Goal: Information Seeking & Learning: Learn about a topic

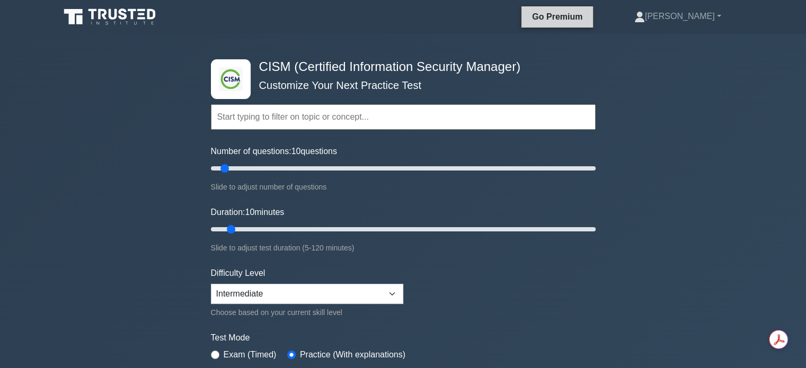
click at [576, 16] on link "Go Premium" at bounding box center [556, 16] width 63 height 13
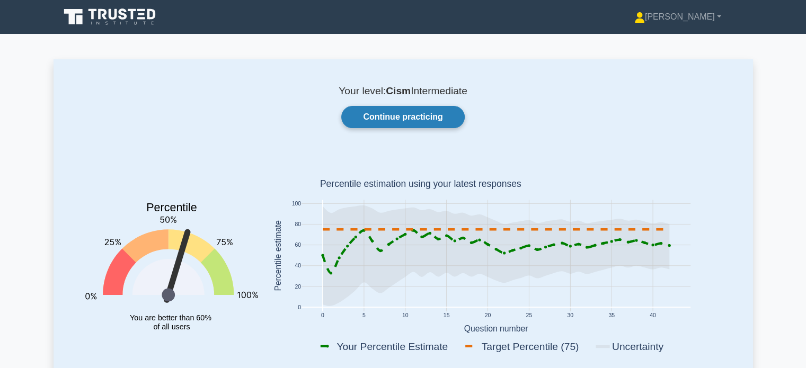
drag, startPoint x: 398, startPoint y: 117, endPoint x: 404, endPoint y: 117, distance: 5.8
click at [399, 117] on link "Continue practicing" at bounding box center [402, 117] width 123 height 22
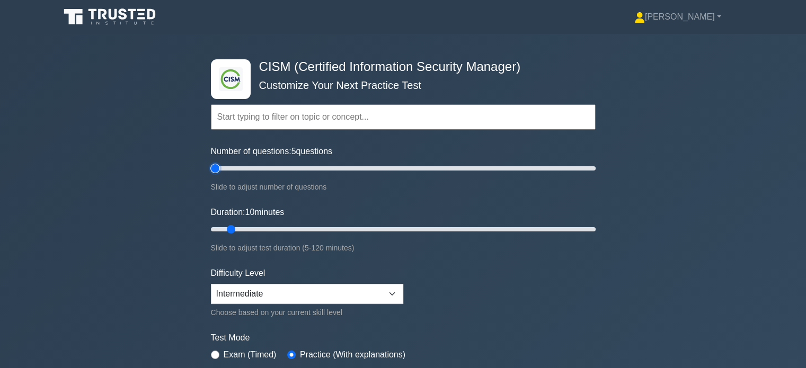
drag, startPoint x: 227, startPoint y: 167, endPoint x: 218, endPoint y: 168, distance: 8.6
type input "5"
click at [218, 168] on input "Number of questions: 5 questions" at bounding box center [403, 168] width 385 height 13
drag, startPoint x: 244, startPoint y: 225, endPoint x: 424, endPoint y: 233, distance: 179.7
type input "70"
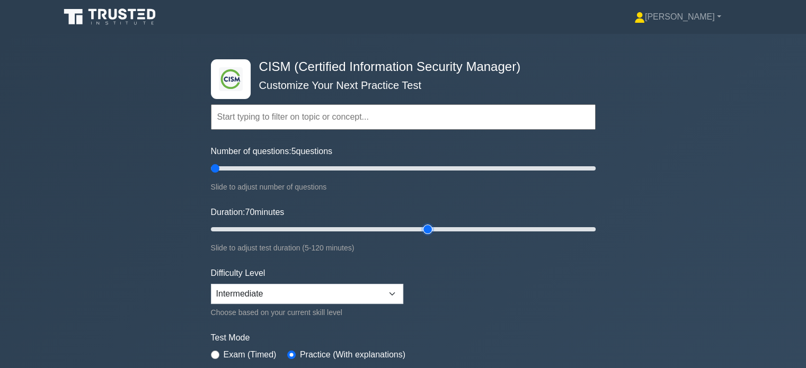
click at [424, 233] on input "Duration: 70 minutes" at bounding box center [403, 229] width 385 height 13
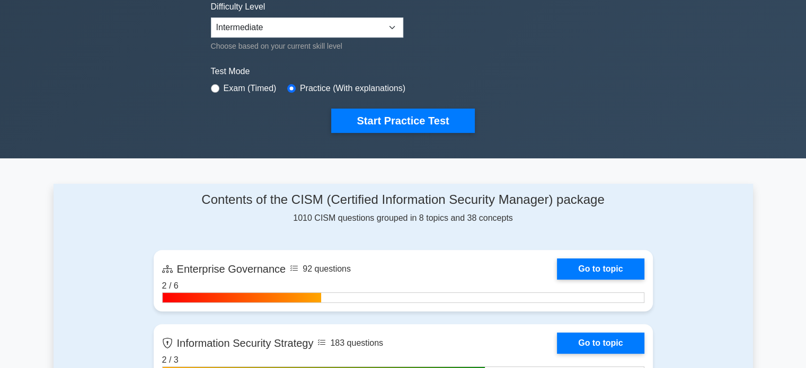
scroll to position [318, 0]
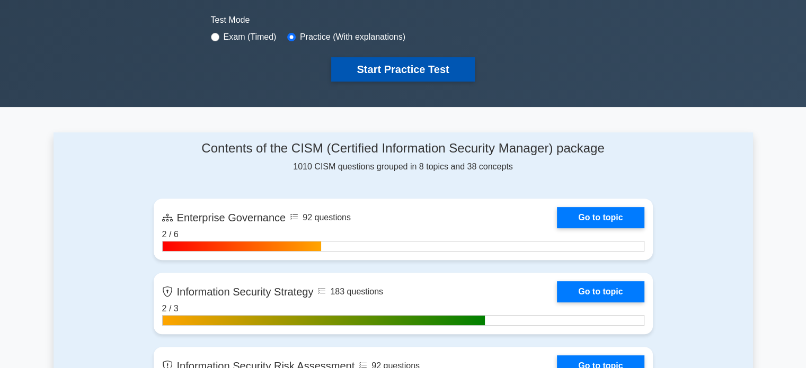
click at [365, 78] on button "Start Practice Test" at bounding box center [402, 69] width 143 height 24
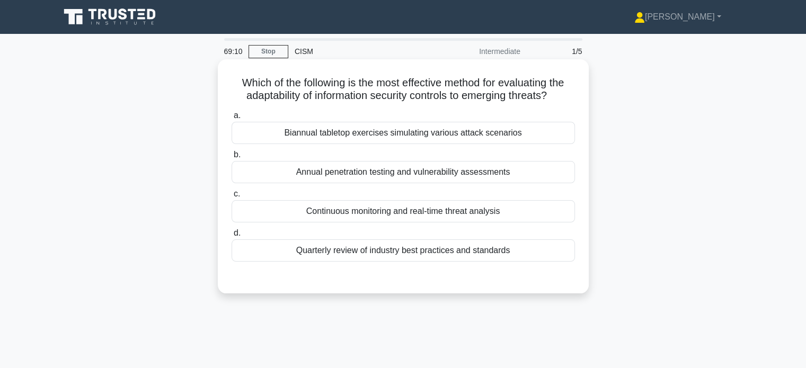
click at [503, 211] on div "Continuous monitoring and real-time threat analysis" at bounding box center [402, 211] width 343 height 22
click at [231, 198] on input "c. Continuous monitoring and real-time threat analysis" at bounding box center [231, 194] width 0 height 7
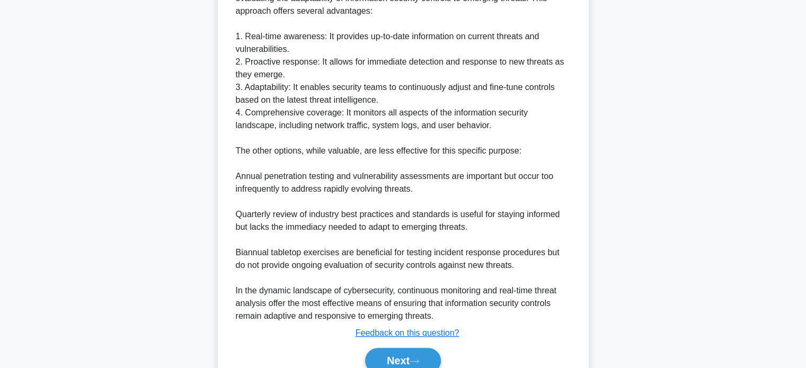
scroll to position [373, 0]
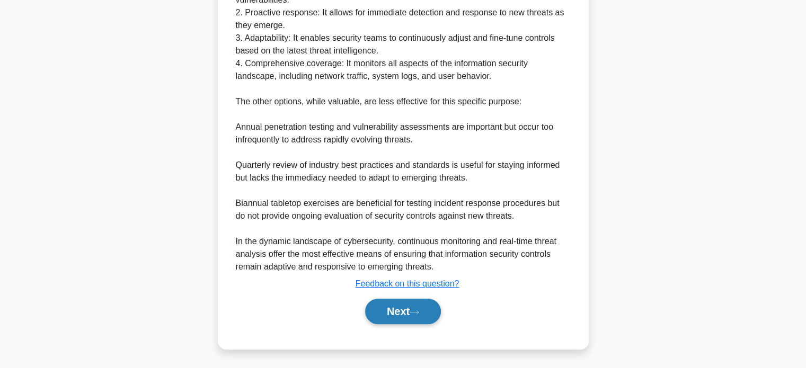
click at [403, 311] on button "Next" at bounding box center [403, 311] width 76 height 25
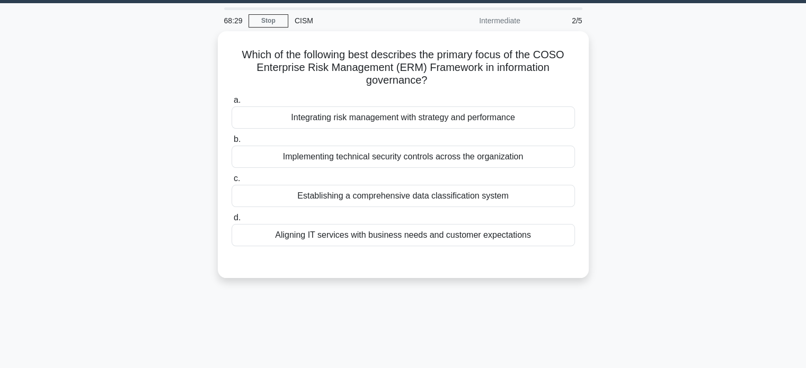
scroll to position [0, 0]
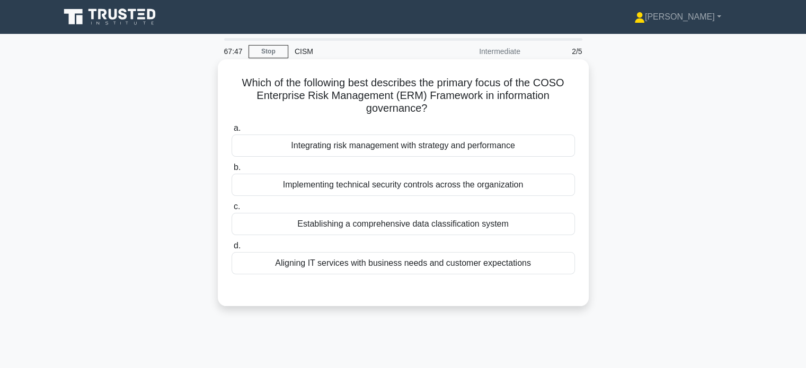
click at [508, 190] on div "Implementing technical security controls across the organization" at bounding box center [402, 185] width 343 height 22
click at [231, 171] on input "b. Implementing technical security controls across the organization" at bounding box center [231, 167] width 0 height 7
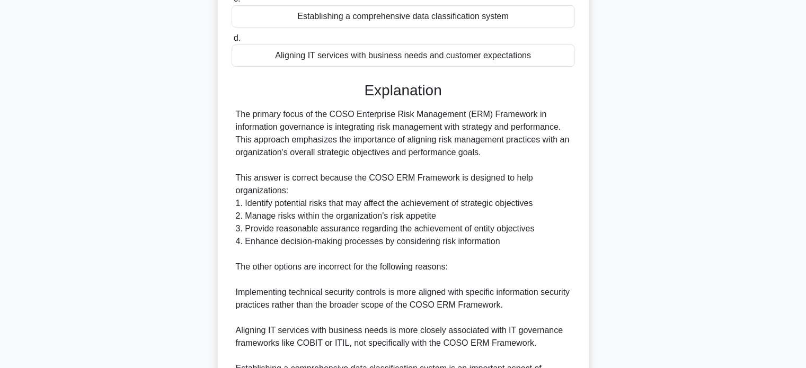
scroll to position [212, 0]
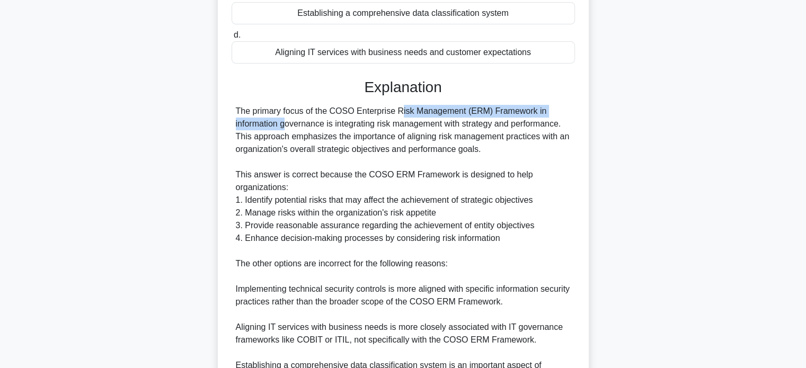
drag, startPoint x: 328, startPoint y: 112, endPoint x: 528, endPoint y: 108, distance: 199.2
click at [528, 108] on div "The primary focus of the COSO Enterprise Risk Management (ERM) Framework in inf…" at bounding box center [403, 257] width 335 height 305
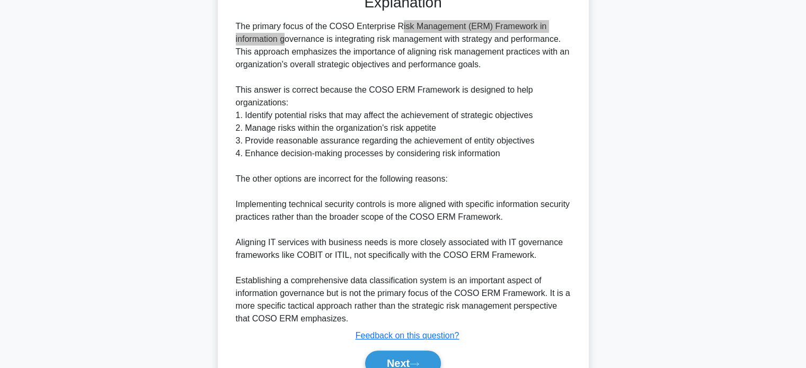
scroll to position [318, 0]
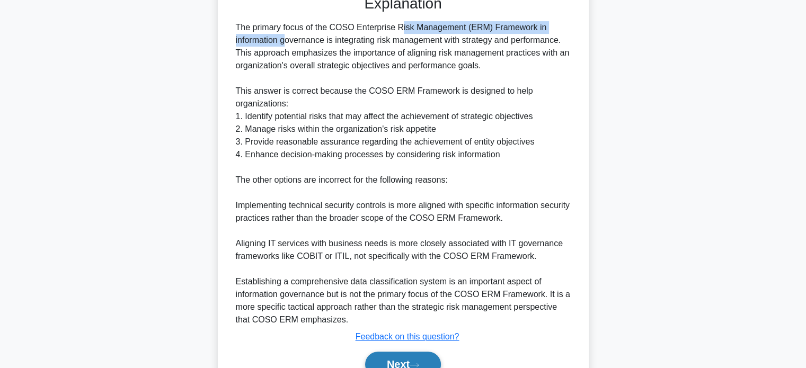
click at [398, 356] on button "Next" at bounding box center [403, 364] width 76 height 25
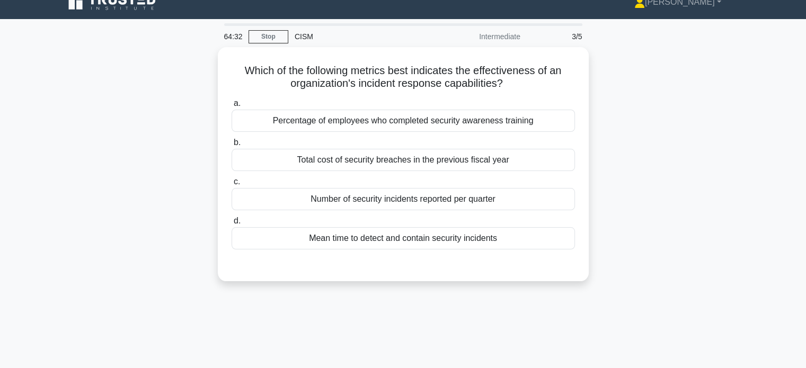
scroll to position [0, 0]
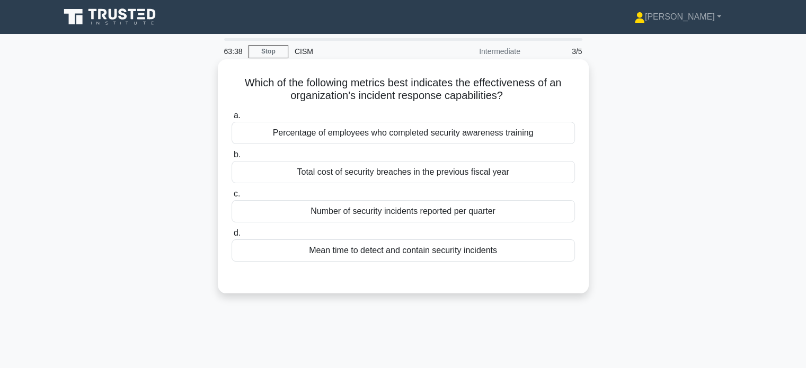
click at [547, 174] on div "Total cost of security breaches in the previous fiscal year" at bounding box center [402, 172] width 343 height 22
click at [231, 158] on input "b. Total cost of security breaches in the previous fiscal year" at bounding box center [231, 154] width 0 height 7
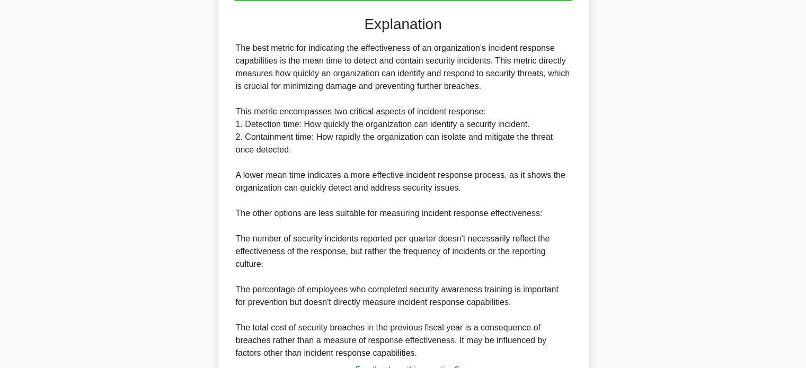
scroll to position [318, 0]
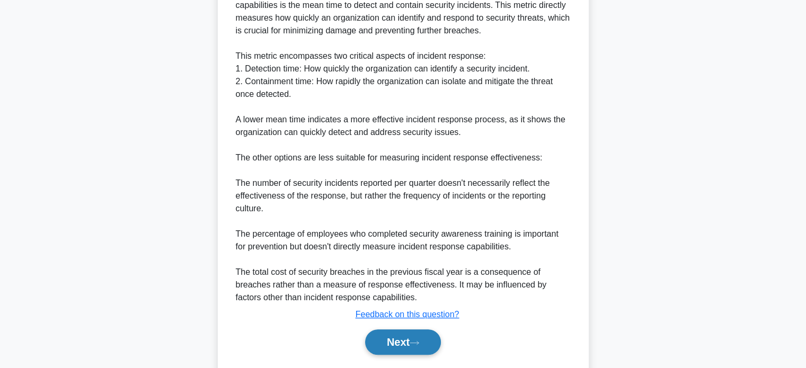
click at [419, 344] on icon at bounding box center [414, 343] width 10 height 6
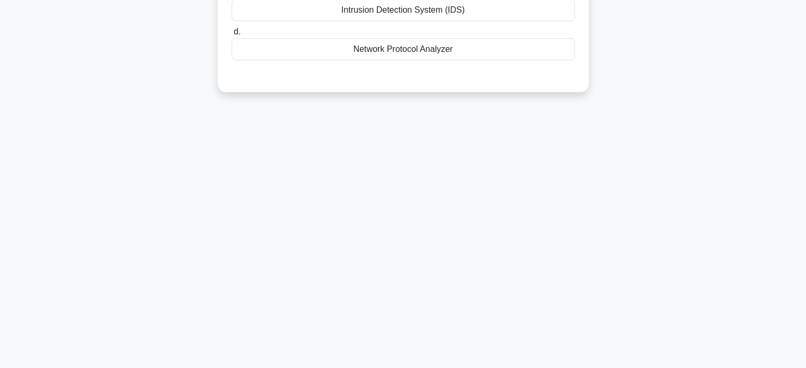
scroll to position [204, 0]
click at [452, 177] on div "59:45 Stop CISM Intermediate 4/5 Which incident management tool is most effecti…" at bounding box center [402, 99] width 699 height 530
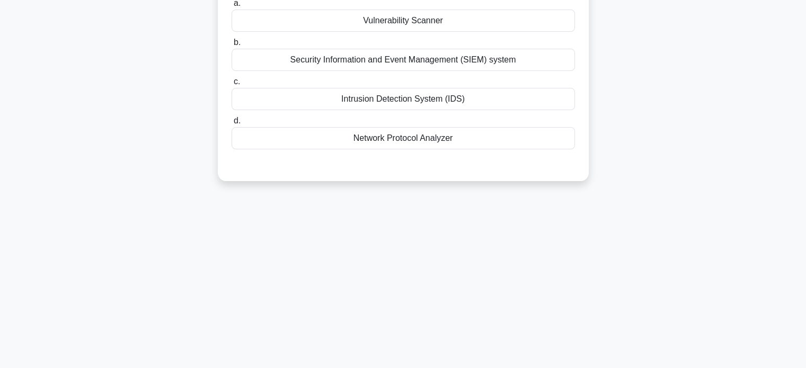
scroll to position [0, 0]
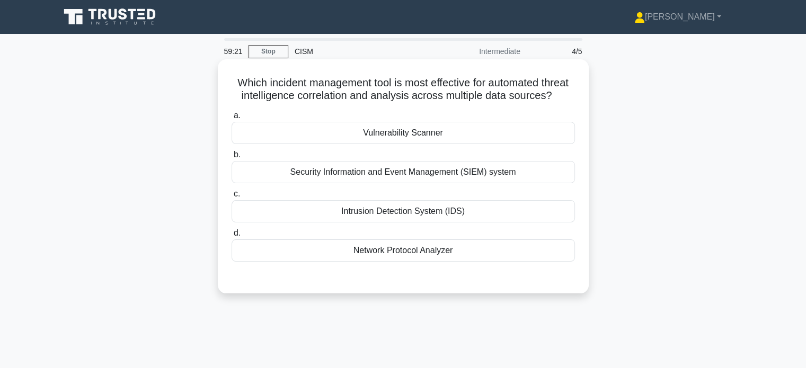
click at [524, 183] on div "Security Information and Event Management (SIEM) system" at bounding box center [402, 172] width 343 height 22
click at [231, 158] on input "b. Security Information and Event Management (SIEM) system" at bounding box center [231, 154] width 0 height 7
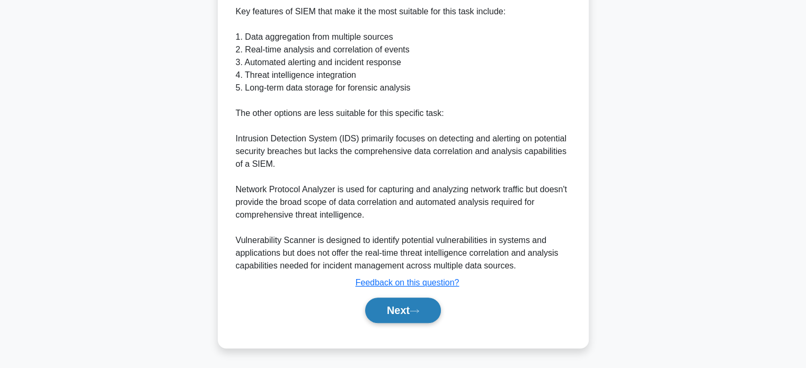
click at [426, 310] on button "Next" at bounding box center [403, 310] width 76 height 25
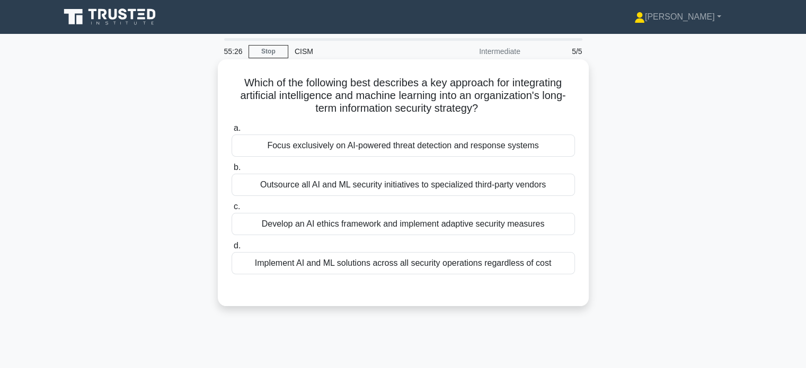
click at [532, 147] on div "Focus exclusively on AI-powered threat detection and response systems" at bounding box center [402, 146] width 343 height 22
click at [231, 132] on input "a. Focus exclusively on AI-powered threat detection and response systems" at bounding box center [231, 128] width 0 height 7
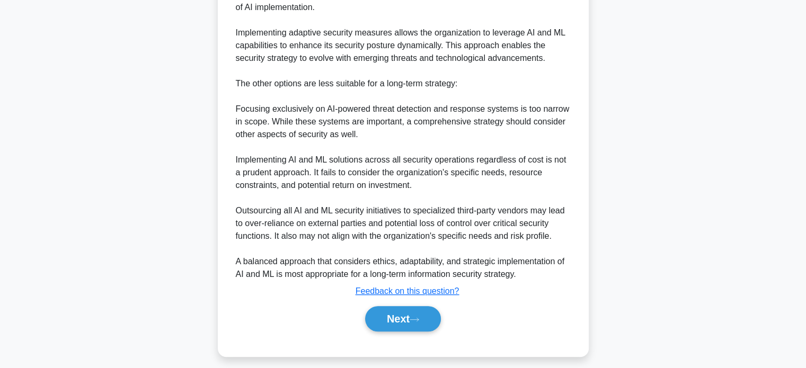
scroll to position [437, 0]
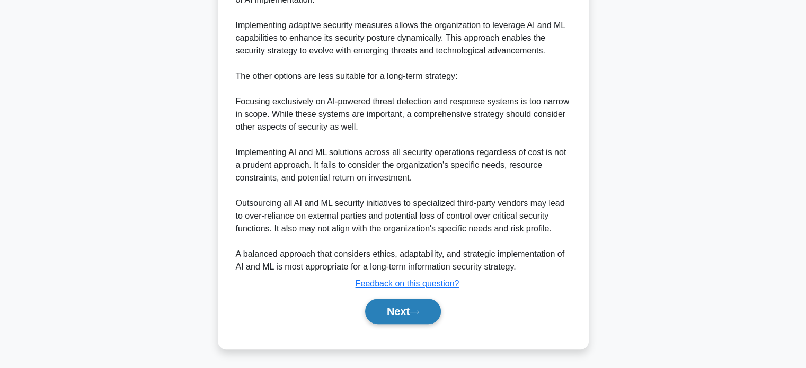
click at [420, 318] on button "Next" at bounding box center [403, 311] width 76 height 25
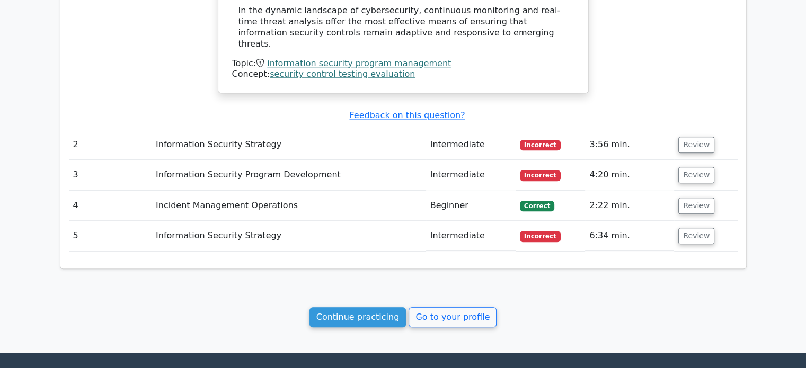
scroll to position [1166, 0]
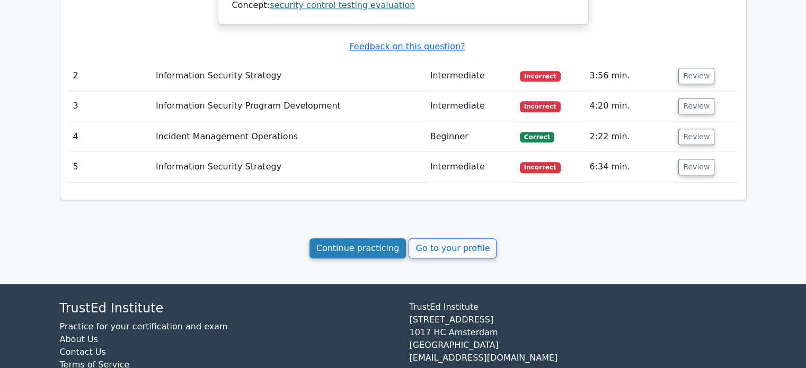
click at [371, 238] on link "Continue practicing" at bounding box center [357, 248] width 97 height 20
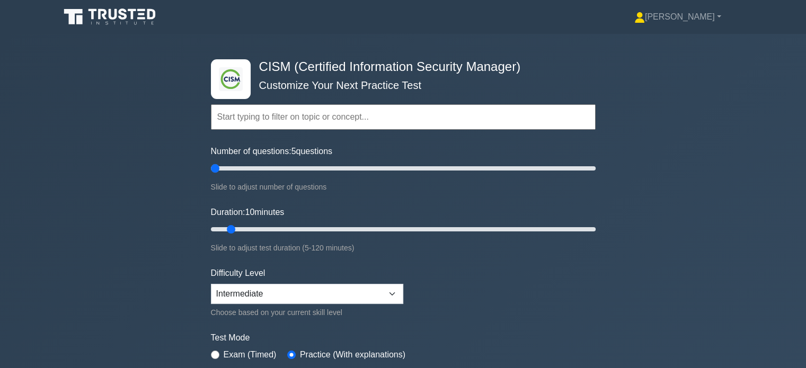
drag, startPoint x: 222, startPoint y: 165, endPoint x: 189, endPoint y: 176, distance: 34.5
type input "5"
click at [211, 175] on input "Number of questions: 5 questions" at bounding box center [403, 168] width 385 height 13
drag, startPoint x: 229, startPoint y: 227, endPoint x: 520, endPoint y: 237, distance: 290.9
type input "100"
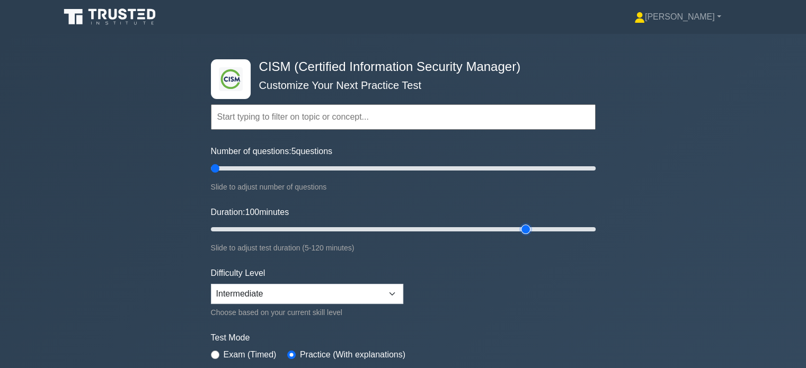
click at [520, 236] on input "Duration: 100 minutes" at bounding box center [403, 229] width 385 height 13
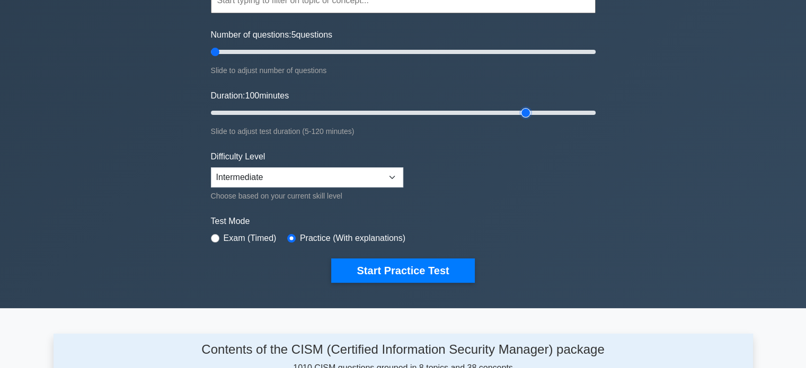
scroll to position [159, 0]
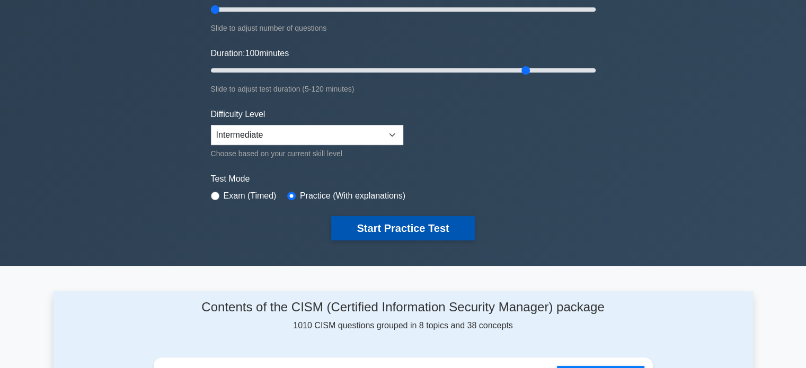
click at [447, 228] on button "Start Practice Test" at bounding box center [402, 228] width 143 height 24
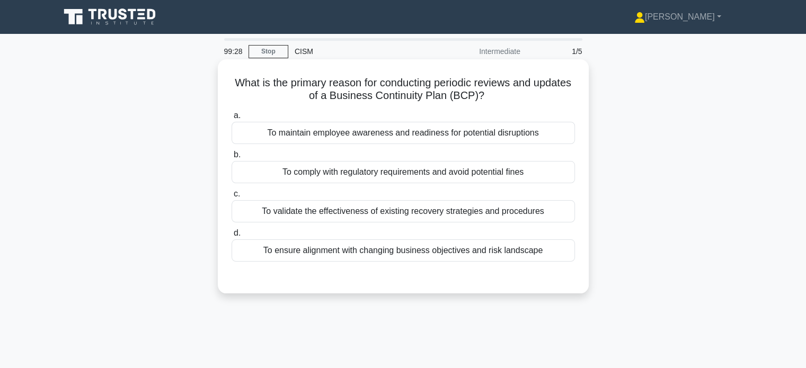
click at [515, 213] on div "To validate the effectiveness of existing recovery strategies and procedures" at bounding box center [402, 211] width 343 height 22
click at [231, 198] on input "c. To validate the effectiveness of existing recovery strategies and procedures" at bounding box center [231, 194] width 0 height 7
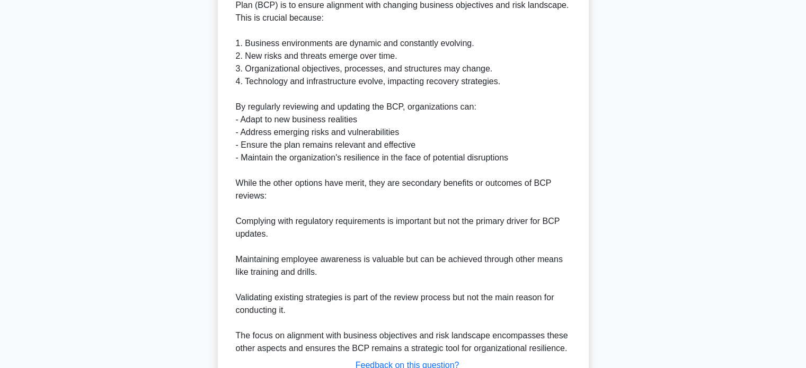
scroll to position [399, 0]
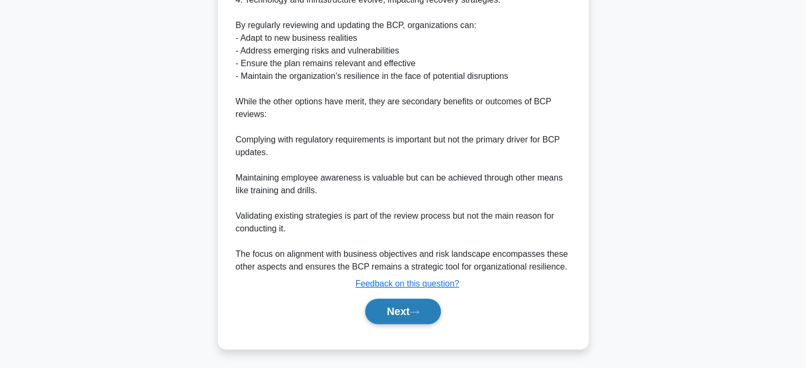
click at [424, 316] on button "Next" at bounding box center [403, 311] width 76 height 25
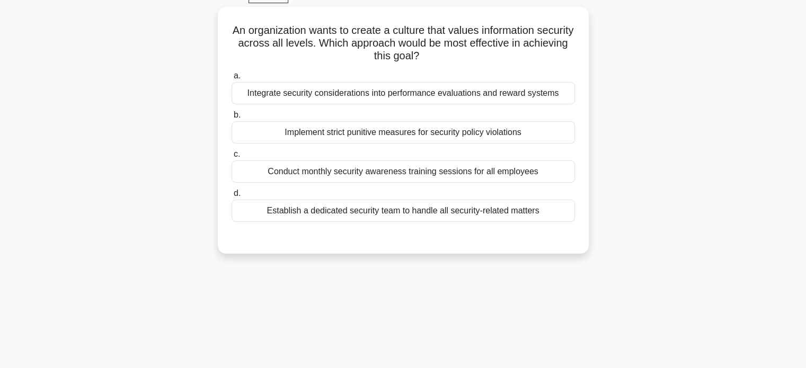
scroll to position [0, 0]
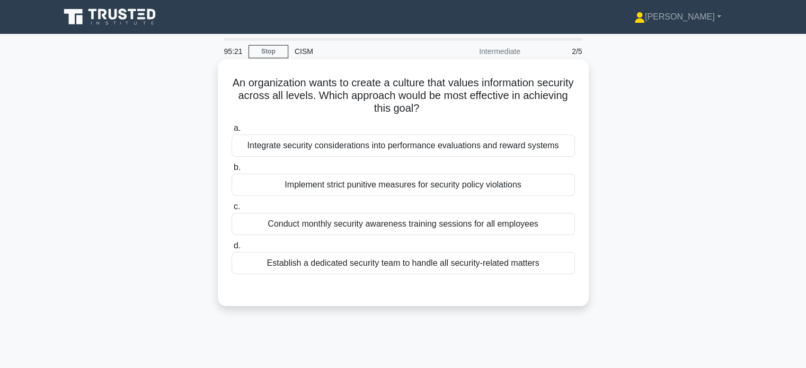
click at [372, 153] on div "Integrate security considerations into performance evaluations and reward syste…" at bounding box center [402, 146] width 343 height 22
click at [231, 132] on input "a. Integrate security considerations into performance evaluations and reward sy…" at bounding box center [231, 128] width 0 height 7
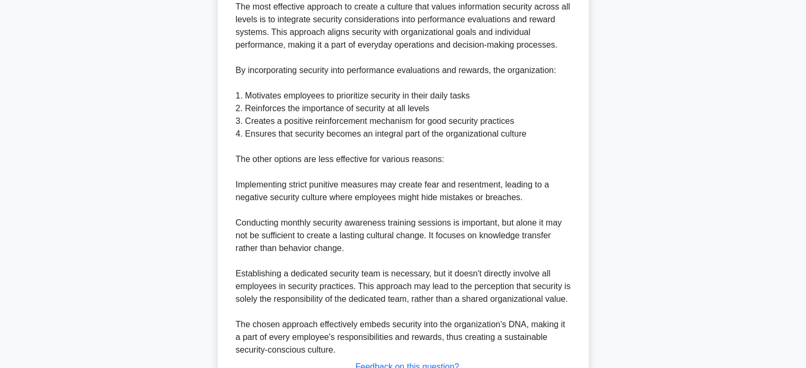
scroll to position [371, 0]
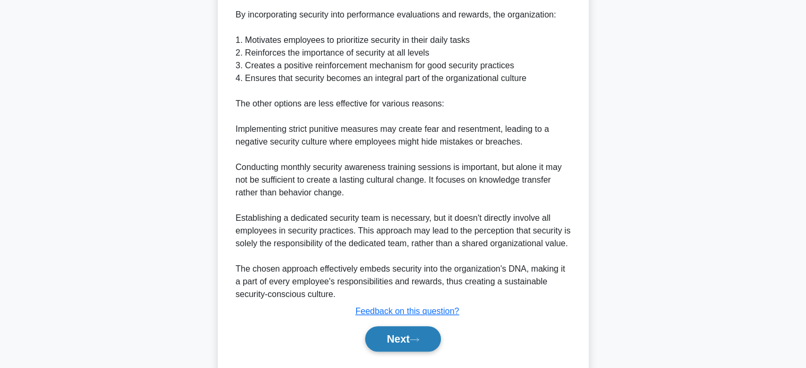
click at [403, 341] on button "Next" at bounding box center [403, 338] width 76 height 25
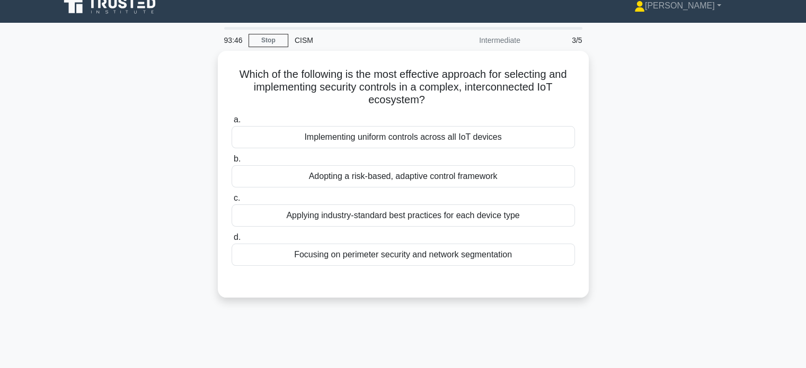
scroll to position [0, 0]
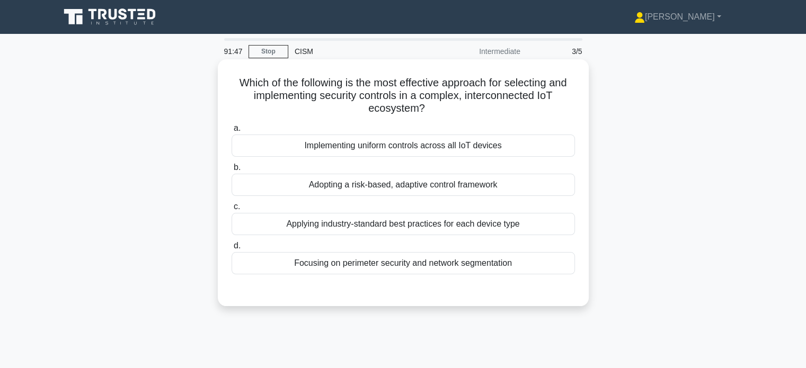
click at [470, 153] on div "Implementing uniform controls across all IoT devices" at bounding box center [402, 146] width 343 height 22
click at [231, 132] on input "a. Implementing uniform controls across all IoT devices" at bounding box center [231, 128] width 0 height 7
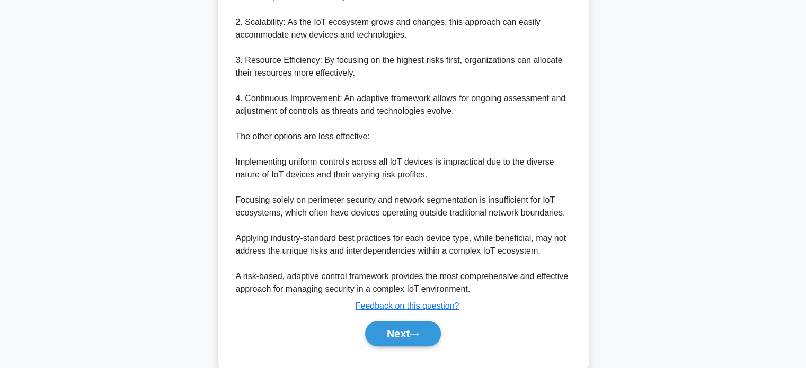
scroll to position [424, 0]
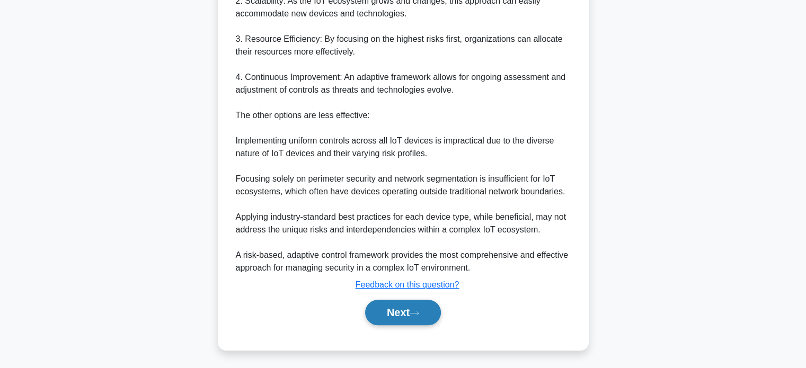
click at [433, 318] on button "Next" at bounding box center [403, 312] width 76 height 25
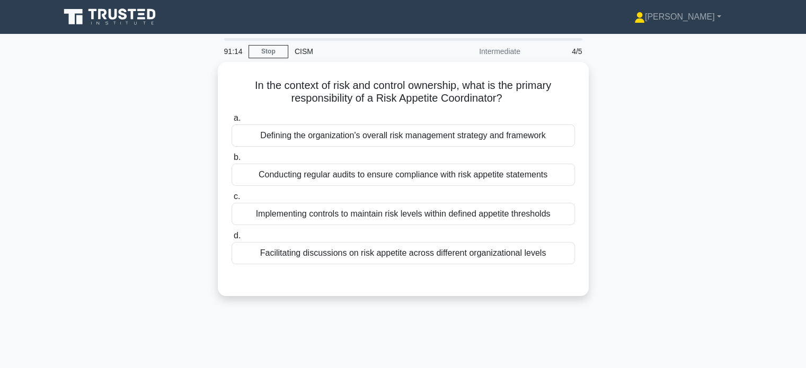
scroll to position [0, 0]
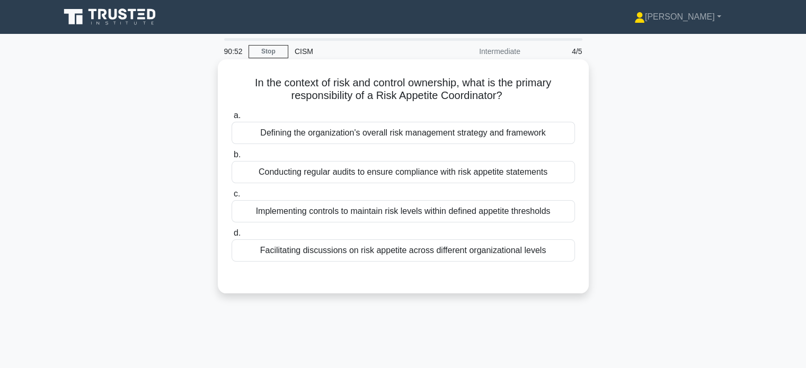
click at [396, 175] on div "Conducting regular audits to ensure compliance with risk appetite statements" at bounding box center [402, 172] width 343 height 22
click at [231, 158] on input "b. Conducting regular audits to ensure compliance with risk appetite statements" at bounding box center [231, 154] width 0 height 7
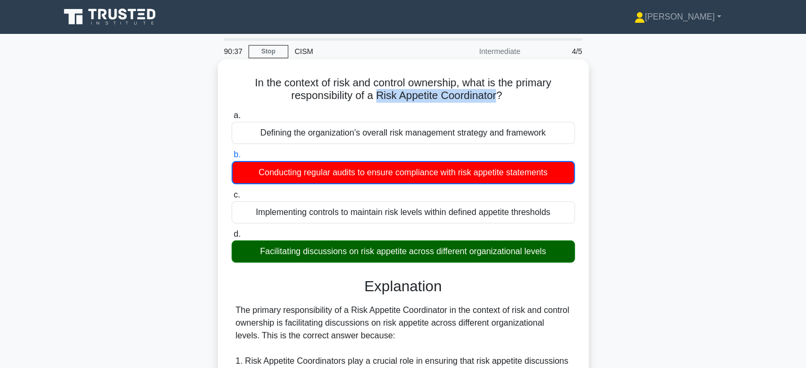
drag, startPoint x: 375, startPoint y: 99, endPoint x: 501, endPoint y: 97, distance: 126.1
click at [501, 97] on h5 "In the context of risk and control ownership, what is the primary responsibilit…" at bounding box center [402, 89] width 345 height 26
copy h5 "Risk Appetite Coordinator"
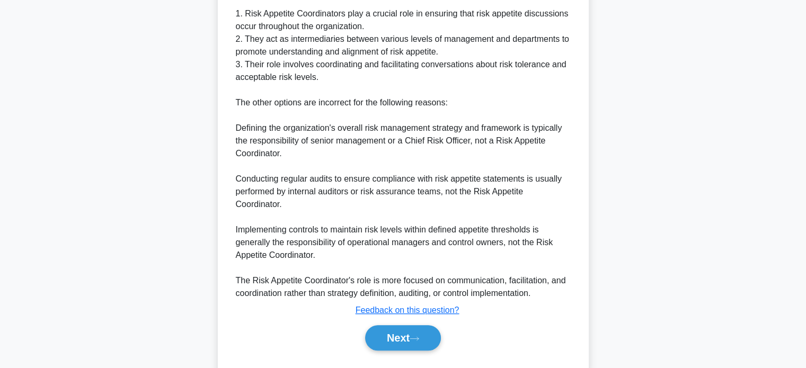
scroll to position [374, 0]
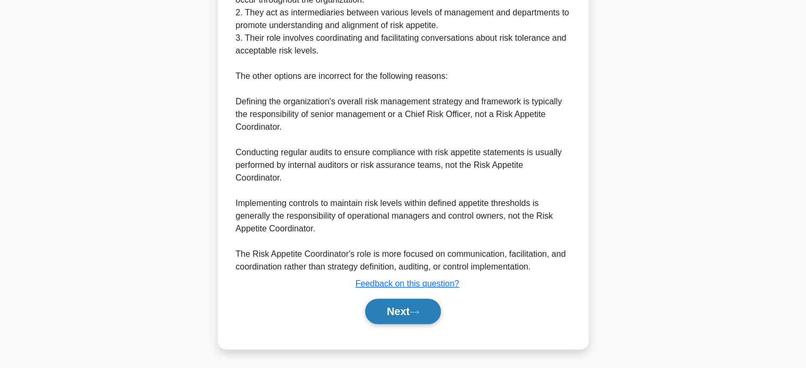
click at [431, 309] on button "Next" at bounding box center [403, 311] width 76 height 25
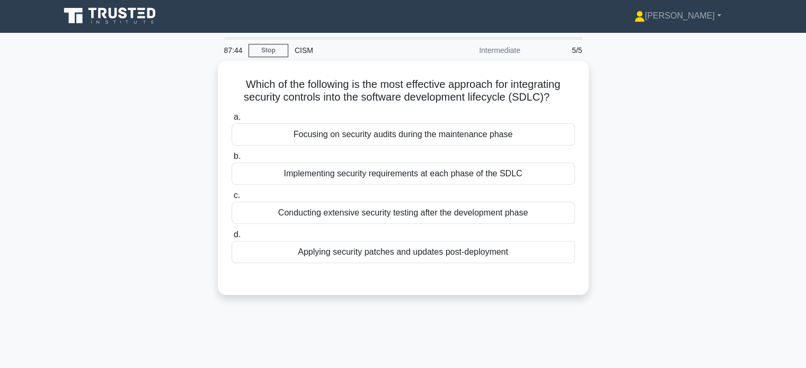
scroll to position [0, 0]
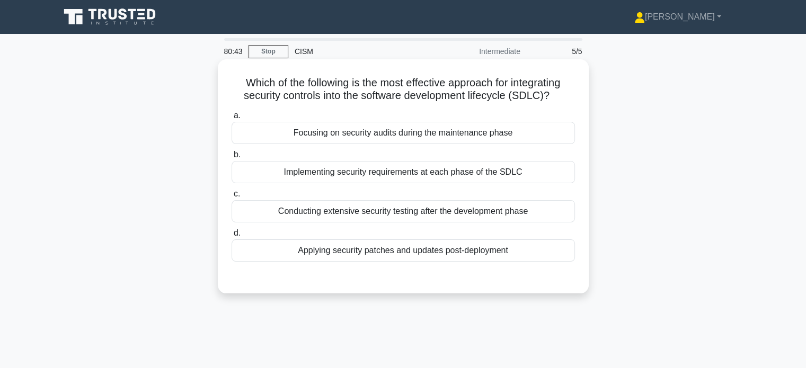
click at [512, 173] on div "Implementing security requirements at each phase of the SDLC" at bounding box center [402, 172] width 343 height 22
click at [231, 158] on input "b. Implementing security requirements at each phase of the SDLC" at bounding box center [231, 154] width 0 height 7
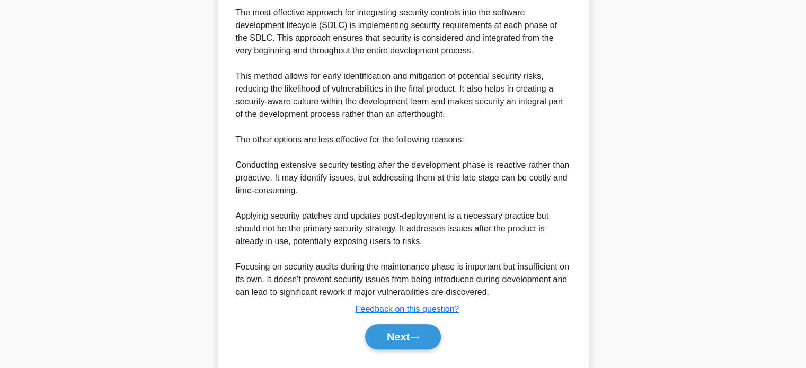
scroll to position [318, 0]
